Goal: Task Accomplishment & Management: Use online tool/utility

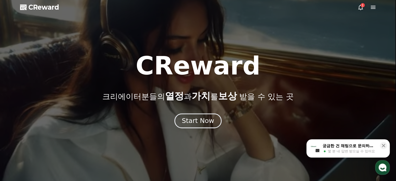
click at [201, 125] on div "Start Now" at bounding box center [198, 120] width 32 height 9
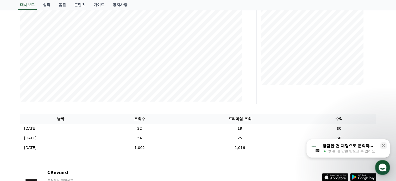
scroll to position [144, 0]
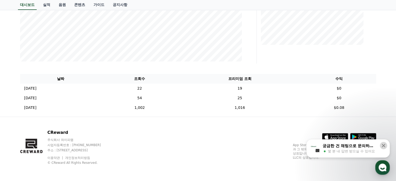
click at [382, 145] on icon at bounding box center [383, 145] width 3 height 3
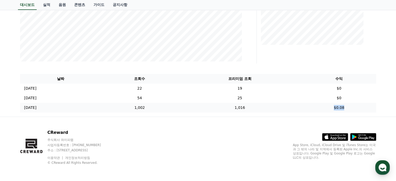
drag, startPoint x: 350, startPoint y: 107, endPoint x: 333, endPoint y: 107, distance: 17.2
click at [333, 107] on td "$0.08" at bounding box center [339, 108] width 74 height 10
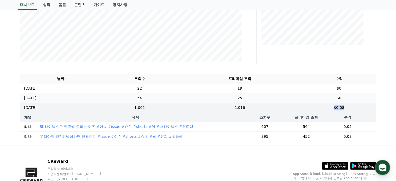
copy td "$0.08"
click at [251, 98] on td "25" at bounding box center [239, 98] width 124 height 10
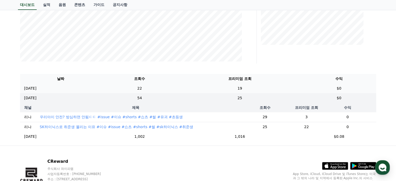
click at [248, 87] on td "19" at bounding box center [239, 88] width 124 height 10
